Goal: Task Accomplishment & Management: Manage account settings

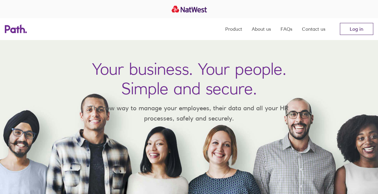
click at [361, 29] on link "Log in" at bounding box center [356, 29] width 33 height 12
click at [356, 30] on link "Log in" at bounding box center [356, 29] width 33 height 12
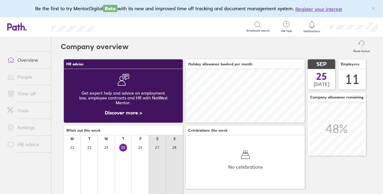
click at [26, 58] on link "Overview" at bounding box center [26, 60] width 48 height 12
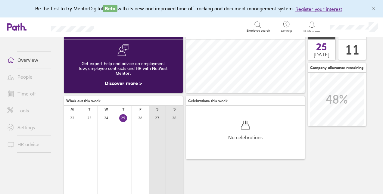
scroll to position [16, 0]
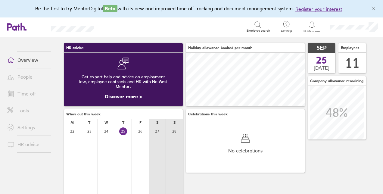
click at [27, 91] on link "Time off" at bounding box center [26, 94] width 48 height 12
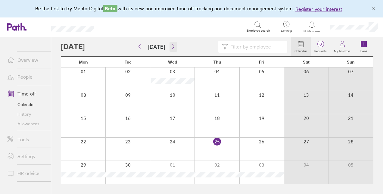
click at [173, 46] on icon "button" at bounding box center [173, 46] width 5 height 5
